Goal: Task Accomplishment & Management: Manage account settings

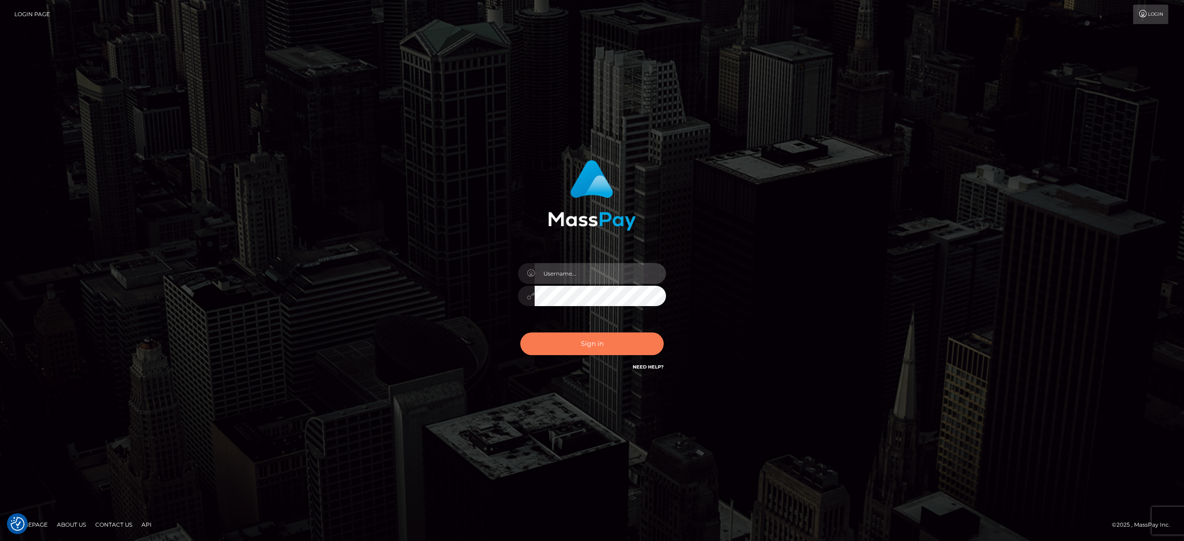
type input "alexandra.barbu"
click at [583, 342] on button "Sign in" at bounding box center [591, 344] width 143 height 23
type input "alexandra.barbu"
click at [583, 342] on button "Sign in" at bounding box center [591, 344] width 143 height 23
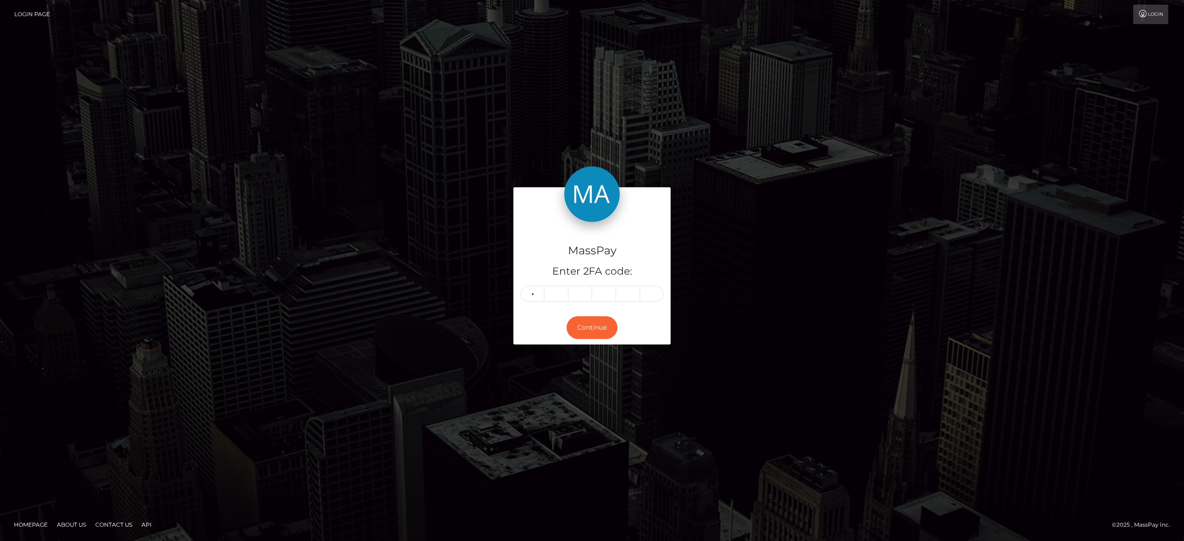
type input "2"
type input "3"
type input "4"
type input "7"
type input "6"
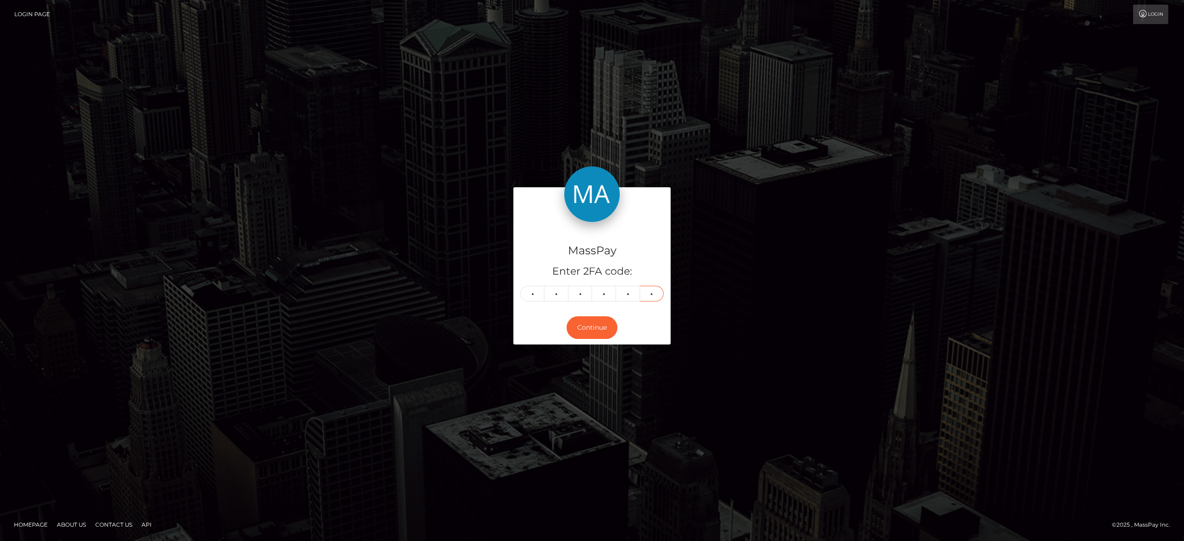
type input "8"
